Goal: Find specific page/section: Find specific page/section

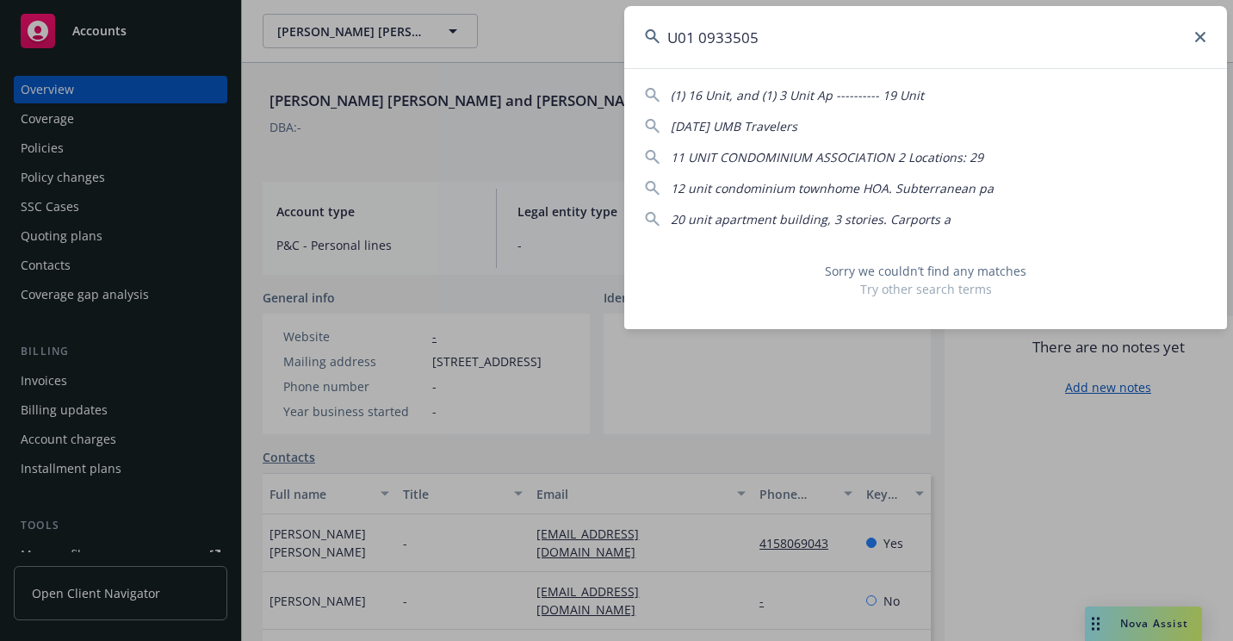
click at [667, 54] on input "U01 0933505" at bounding box center [925, 37] width 603 height 62
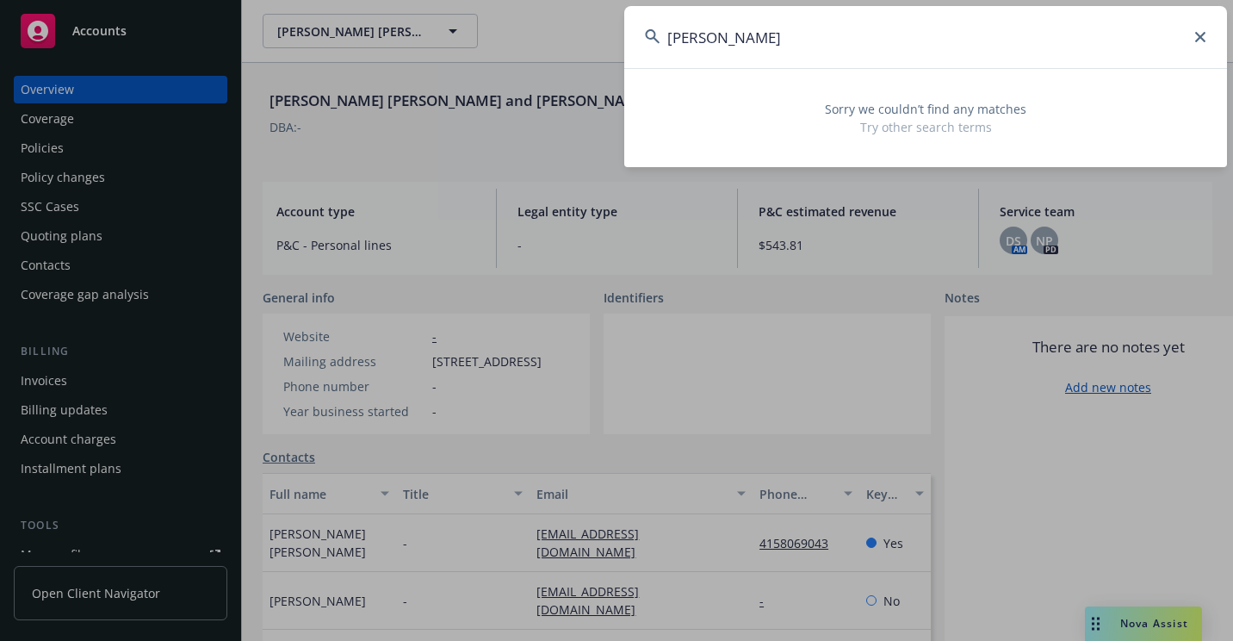
drag, startPoint x: 866, startPoint y: 34, endPoint x: 575, endPoint y: 48, distance: 291.4
click at [575, 48] on div "[PERSON_NAME] Sorry we couldn’t find any matches Try other search terms" at bounding box center [616, 320] width 1233 height 641
drag, startPoint x: 739, startPoint y: 41, endPoint x: 658, endPoint y: 42, distance: 81.0
click at [658, 42] on div "006319221" at bounding box center [925, 37] width 603 height 62
click at [696, 45] on input "006319221" at bounding box center [925, 37] width 603 height 62
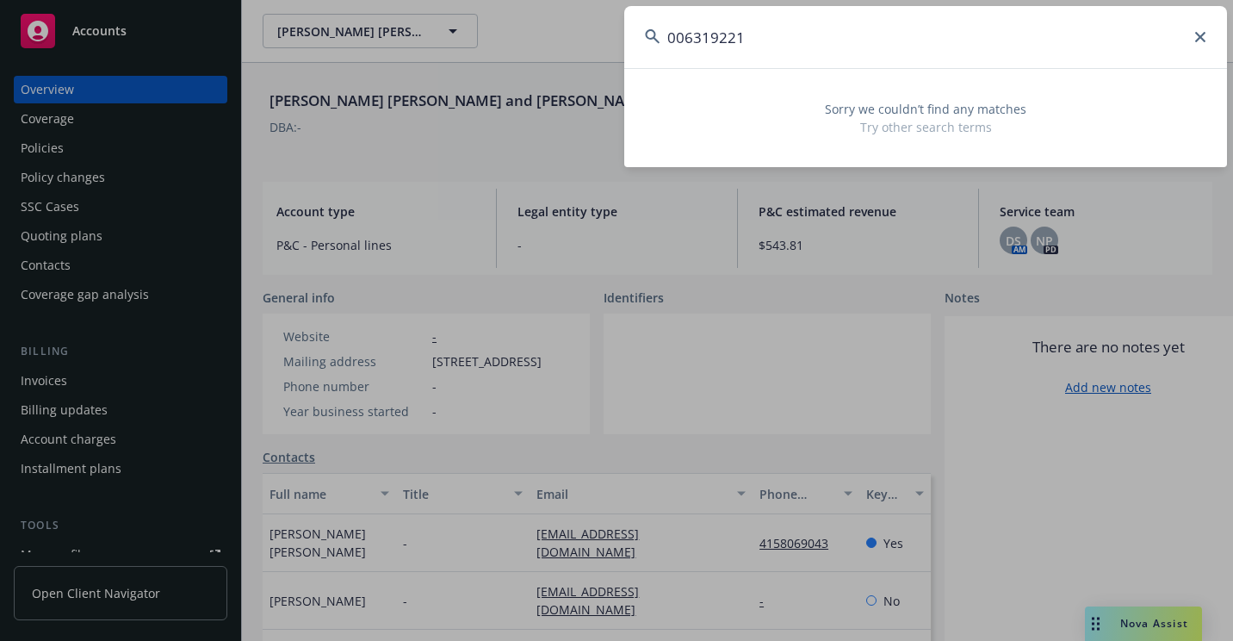
click at [682, 39] on input "006319221" at bounding box center [925, 37] width 603 height 62
drag, startPoint x: 809, startPoint y: 9, endPoint x: 510, endPoint y: 58, distance: 302.8
click at [510, 58] on div "6319221 Sorry we couldn’t find any matches Try other search terms" at bounding box center [616, 320] width 1233 height 641
paste input "863105019"
drag, startPoint x: 812, startPoint y: 38, endPoint x: 505, endPoint y: 34, distance: 306.6
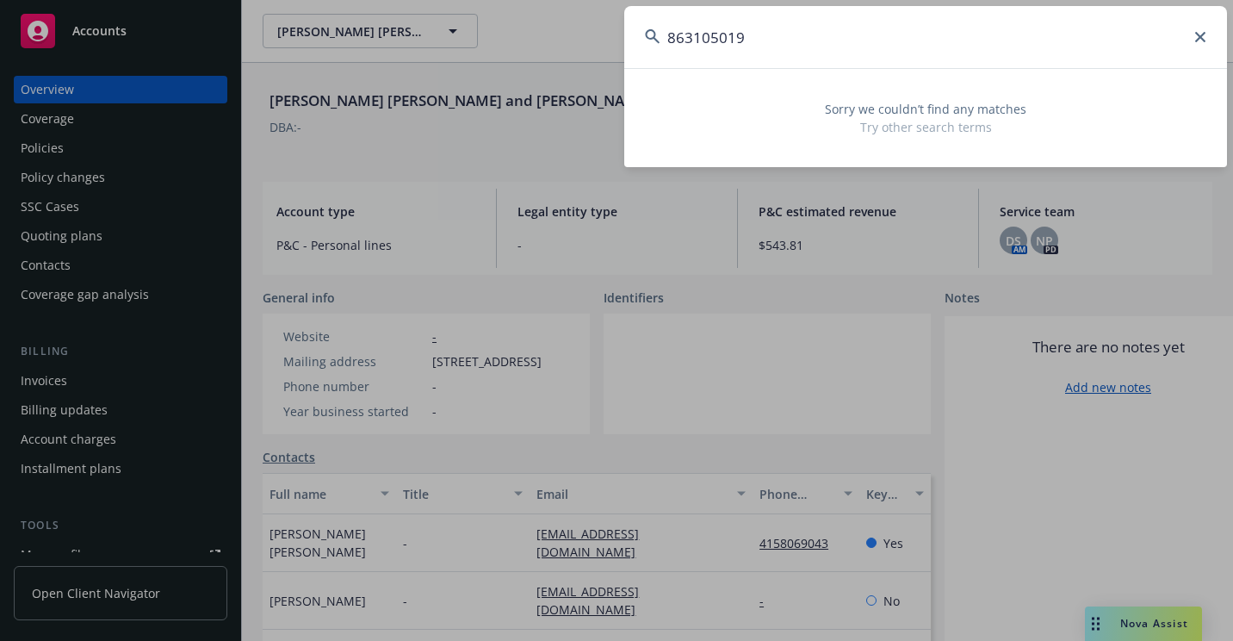
click at [505, 34] on div "863105019 Sorry we couldn’t find any matches Try other search terms" at bounding box center [616, 320] width 1233 height 641
paste input "Custom Seafood Services Inc"
drag, startPoint x: 856, startPoint y: 63, endPoint x: 632, endPoint y: 77, distance: 224.3
click at [632, 77] on div "Custom Seafood Services Sorry we couldn’t find any matches Try other search ter…" at bounding box center [925, 86] width 603 height 161
paste input "FRANKLIN MECHANICAL SYSTEMS,INC"
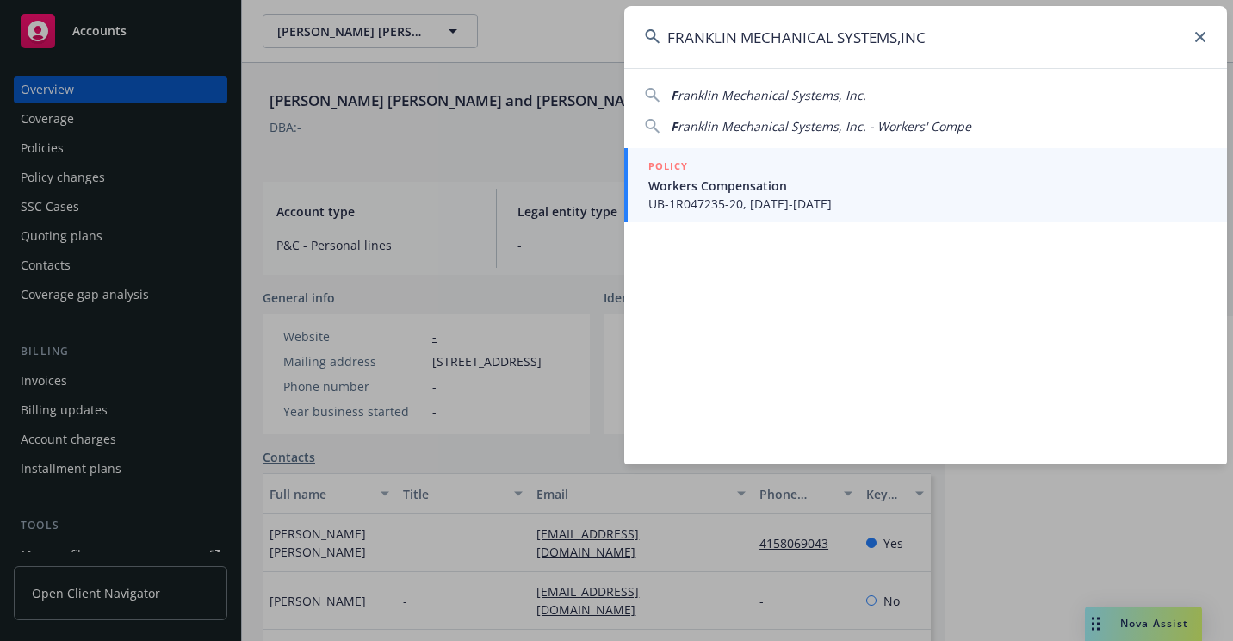
type input "FRANKLIN MECHANICAL SYSTEMS,INC"
click at [679, 183] on span "Workers Compensation" at bounding box center [927, 186] width 558 height 18
